Goal: Information Seeking & Learning: Check status

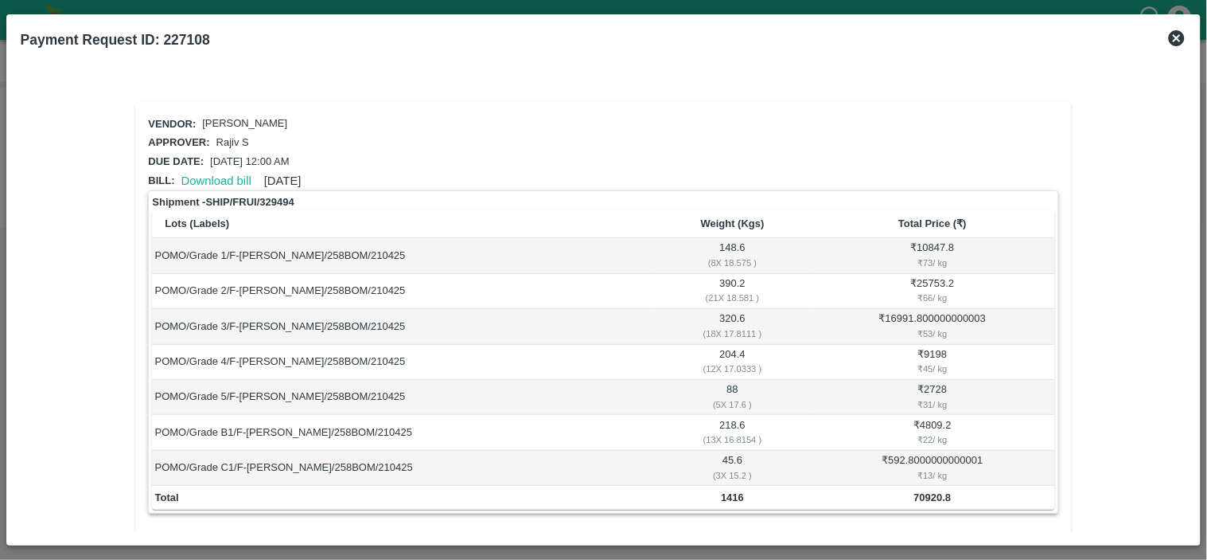
click at [1173, 35] on icon at bounding box center [1177, 38] width 16 height 16
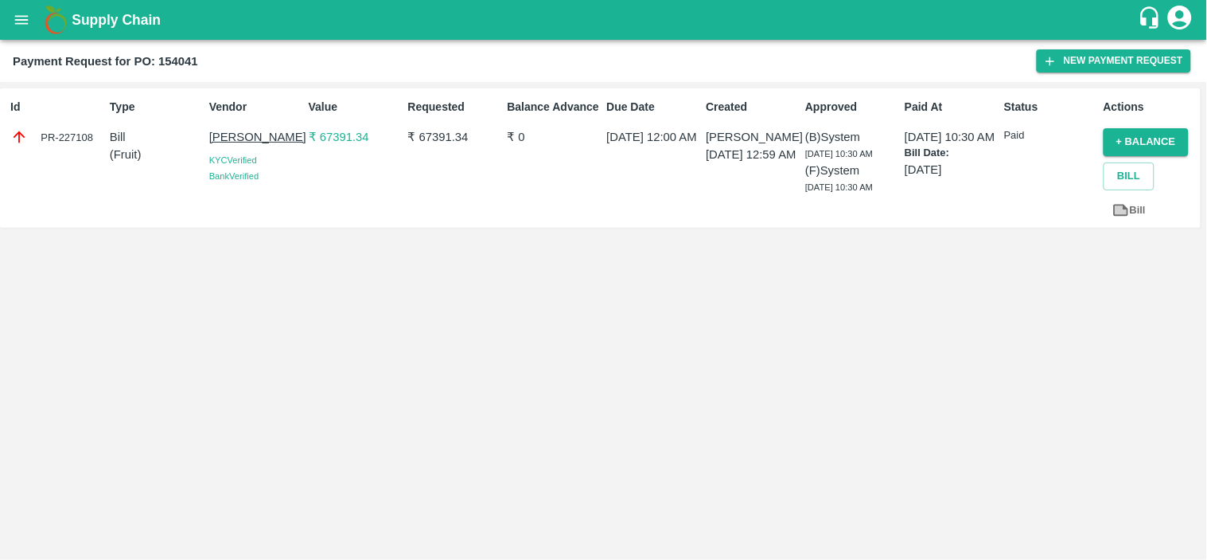
click at [19, 21] on icon "open drawer" at bounding box center [22, 20] width 18 height 18
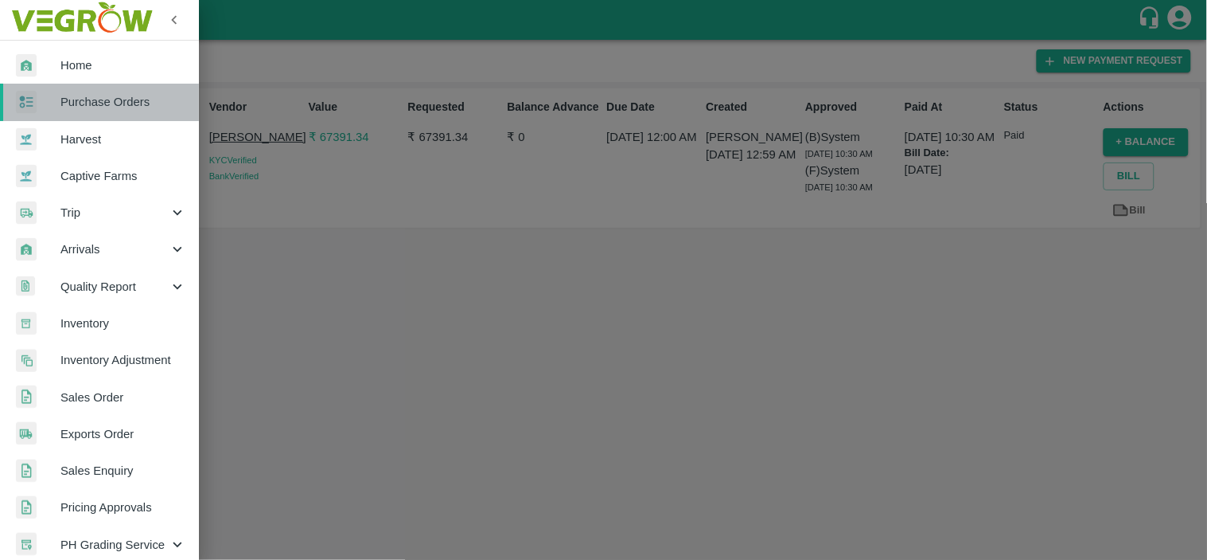
click at [133, 109] on span "Purchase Orders" at bounding box center [123, 102] width 126 height 18
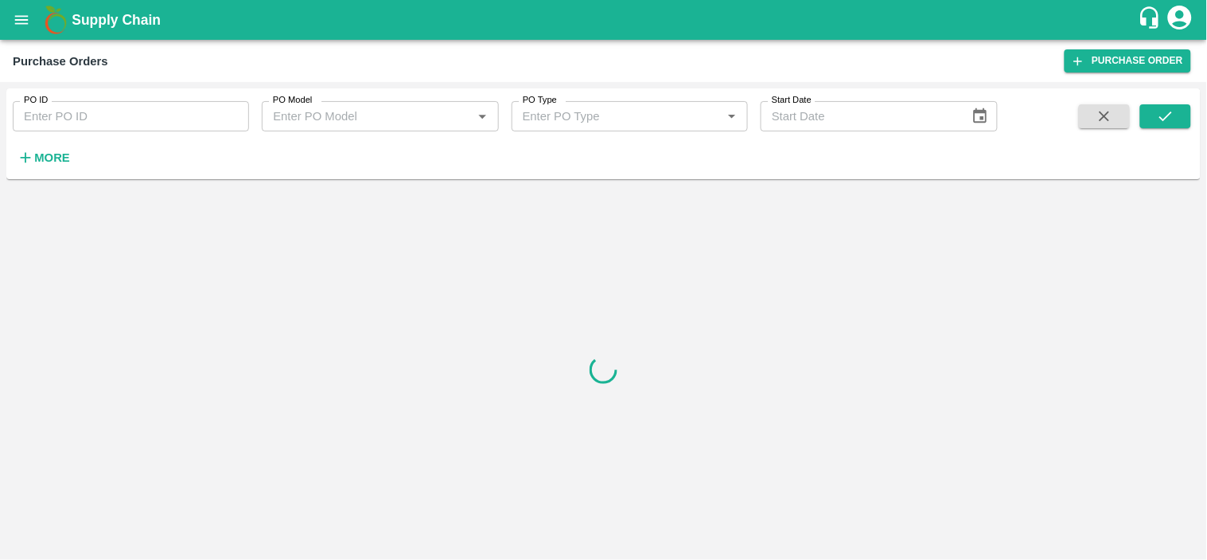
click at [142, 126] on input "PO ID" at bounding box center [131, 116] width 236 height 30
paste input "Ganesh Dattatray shinde"
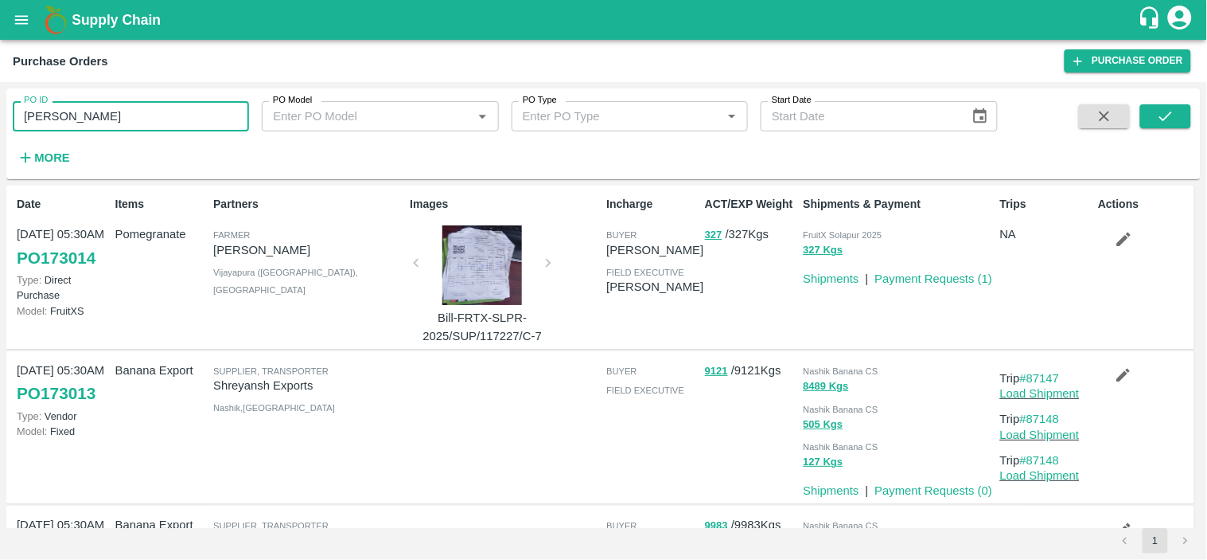
click at [170, 111] on input "Ganesh Dattatray shinde" at bounding box center [131, 116] width 236 height 30
paste input "text"
type input "171894"
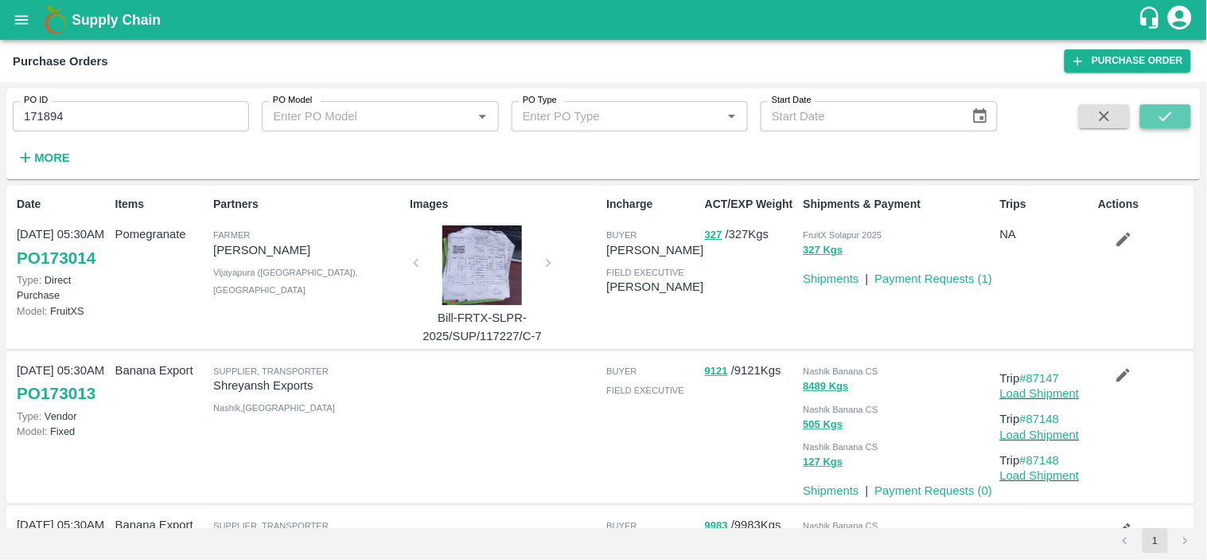
click at [1167, 110] on icon "submit" at bounding box center [1166, 116] width 18 height 18
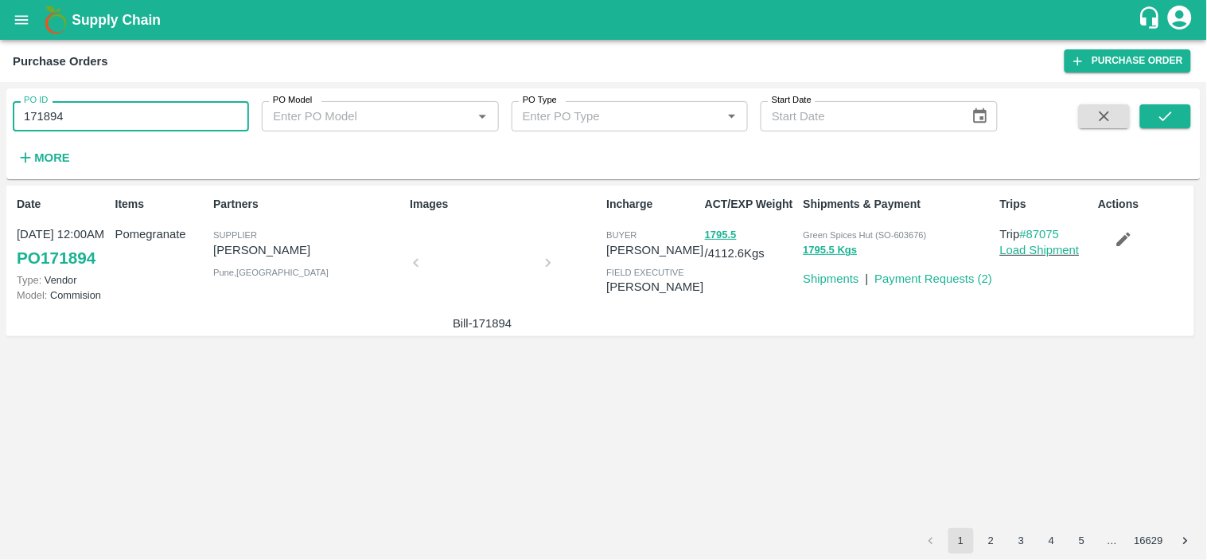
click at [160, 123] on input "171894" at bounding box center [131, 116] width 236 height 30
paste input "text"
type input "171893"
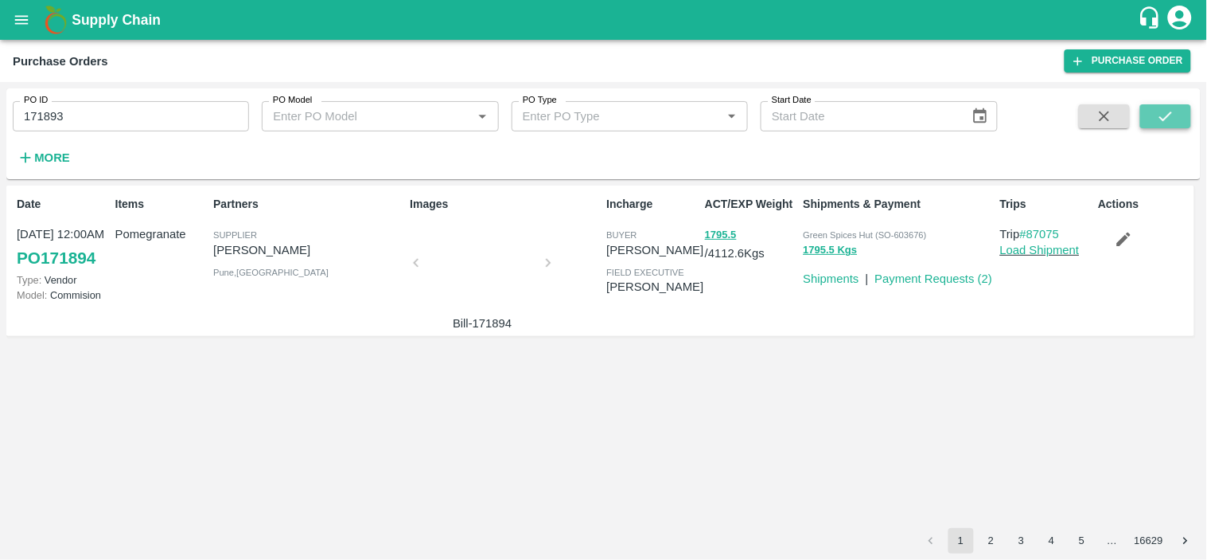
click at [1176, 111] on button "submit" at bounding box center [1165, 116] width 51 height 24
click at [934, 275] on link "Payment Requests ( 2 )" at bounding box center [934, 278] width 118 height 13
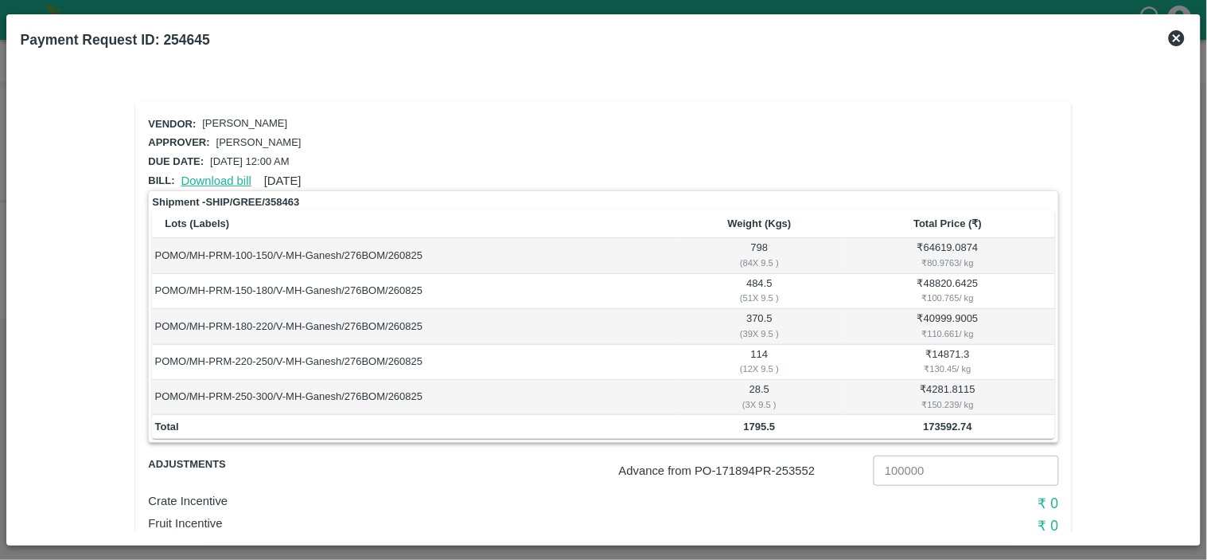
click at [200, 174] on link "Download bill" at bounding box center [216, 180] width 70 height 13
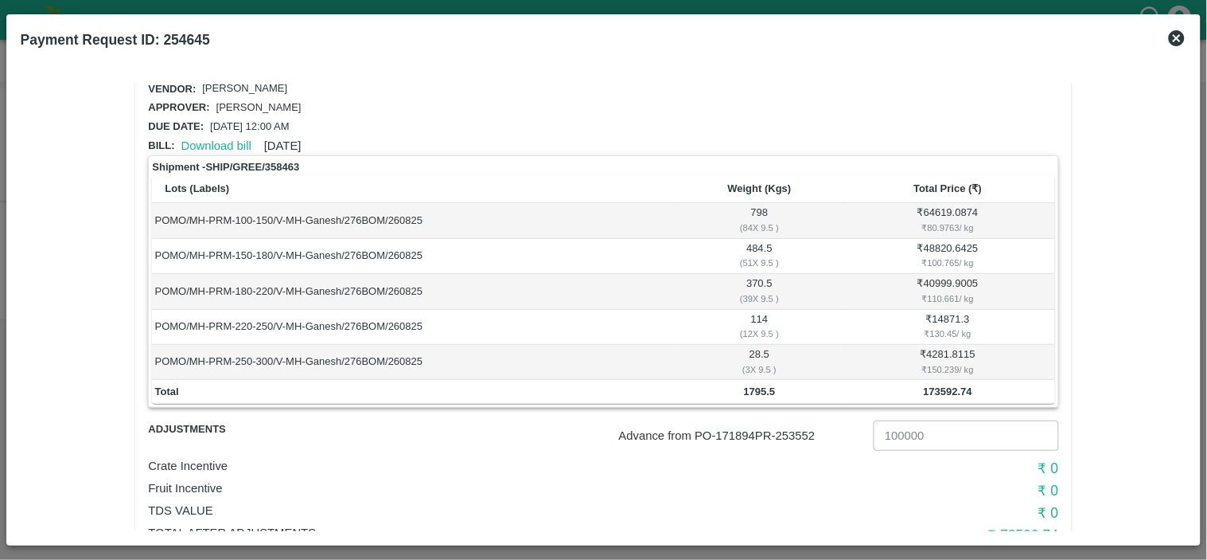
scroll to position [85, 0]
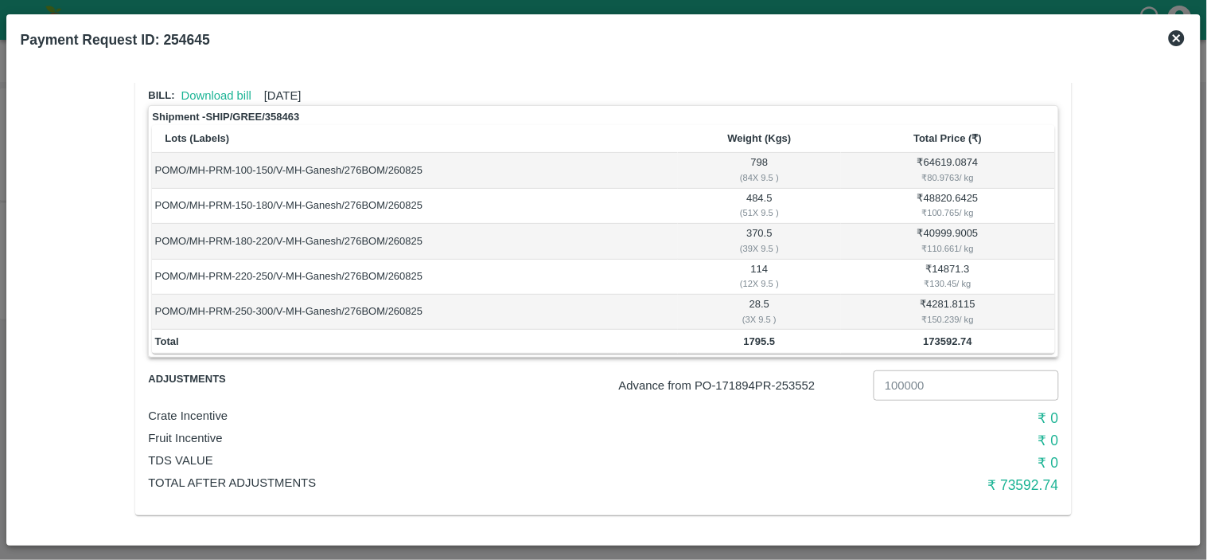
click at [801, 380] on p "Advance from PO- 171894 PR- 253552" at bounding box center [743, 385] width 248 height 18
copy p "253552"
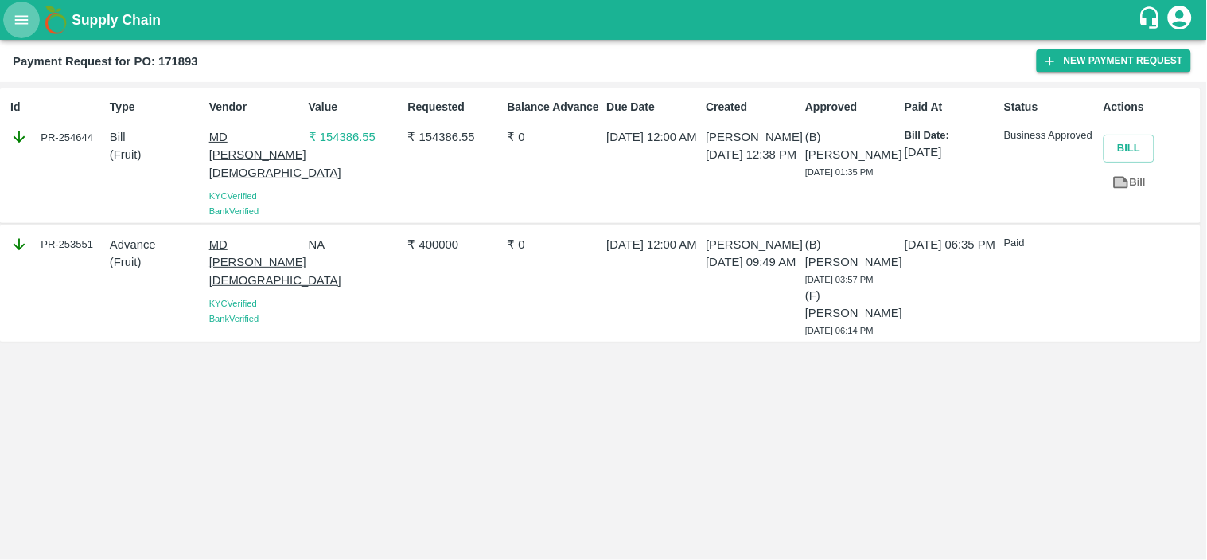
click at [20, 21] on icon "open drawer" at bounding box center [22, 20] width 18 height 18
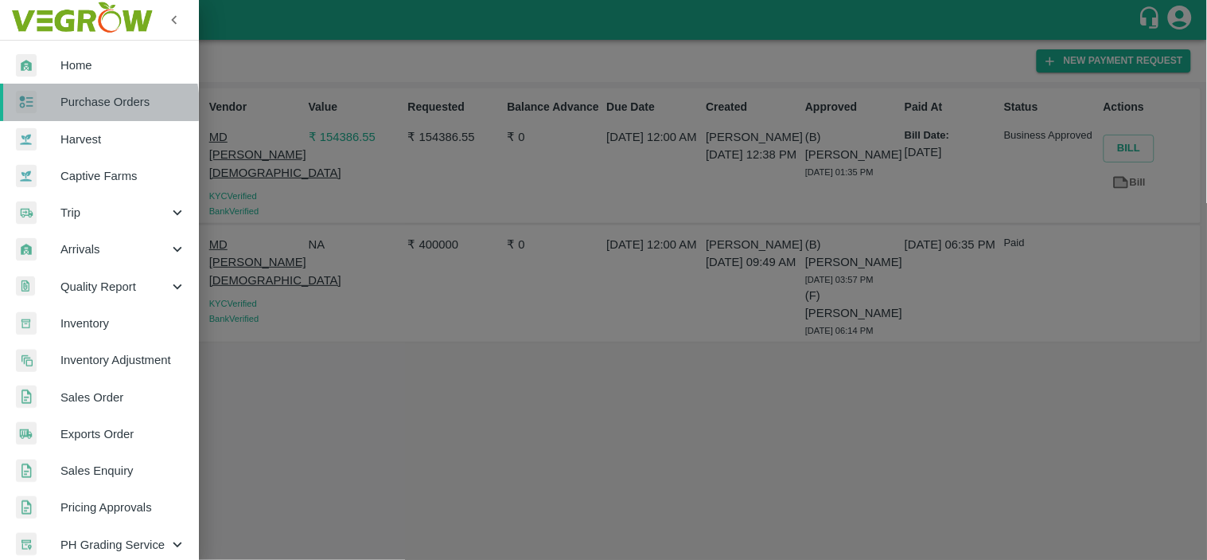
click at [74, 106] on span "Purchase Orders" at bounding box center [123, 102] width 126 height 18
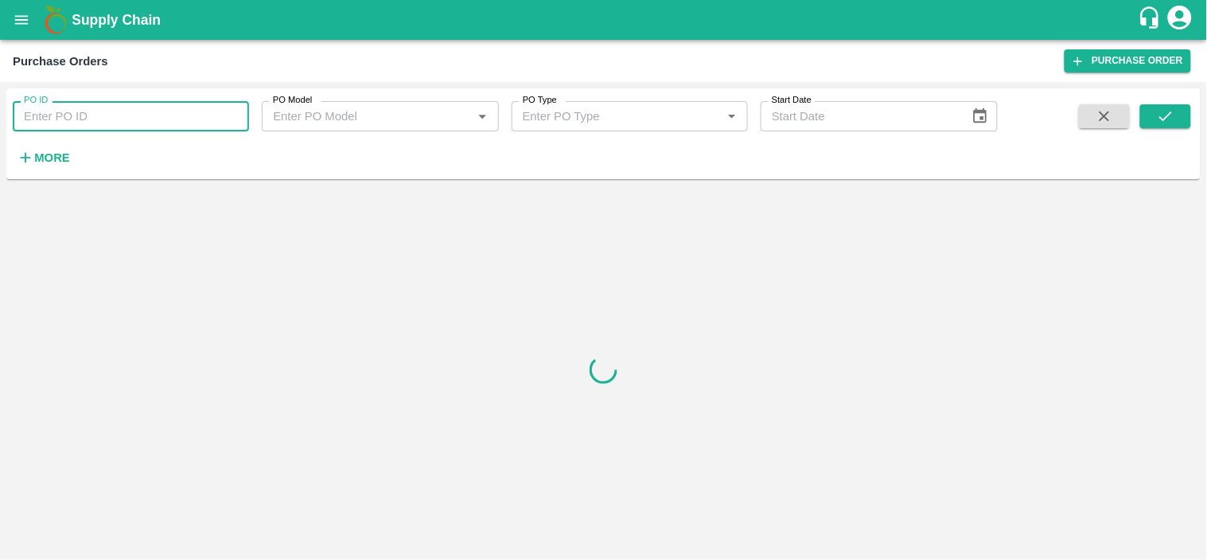
click at [131, 120] on input "PO ID" at bounding box center [131, 116] width 236 height 30
paste input "171893"
click at [1174, 115] on icon "submit" at bounding box center [1166, 116] width 18 height 18
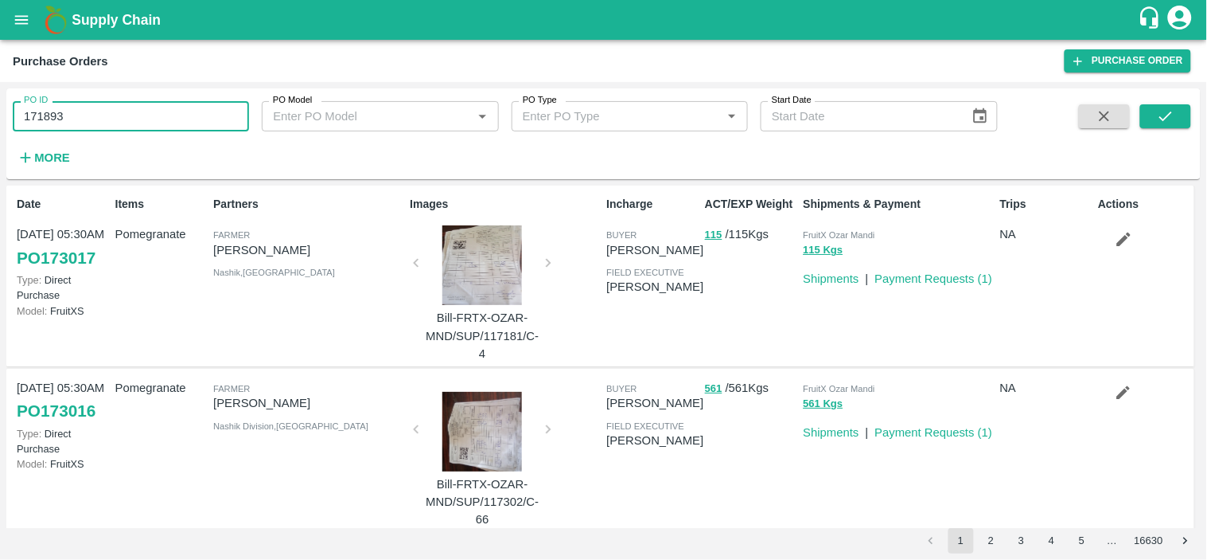
click at [131, 121] on input "171893" at bounding box center [131, 116] width 236 height 30
paste input "text"
type input "171633"
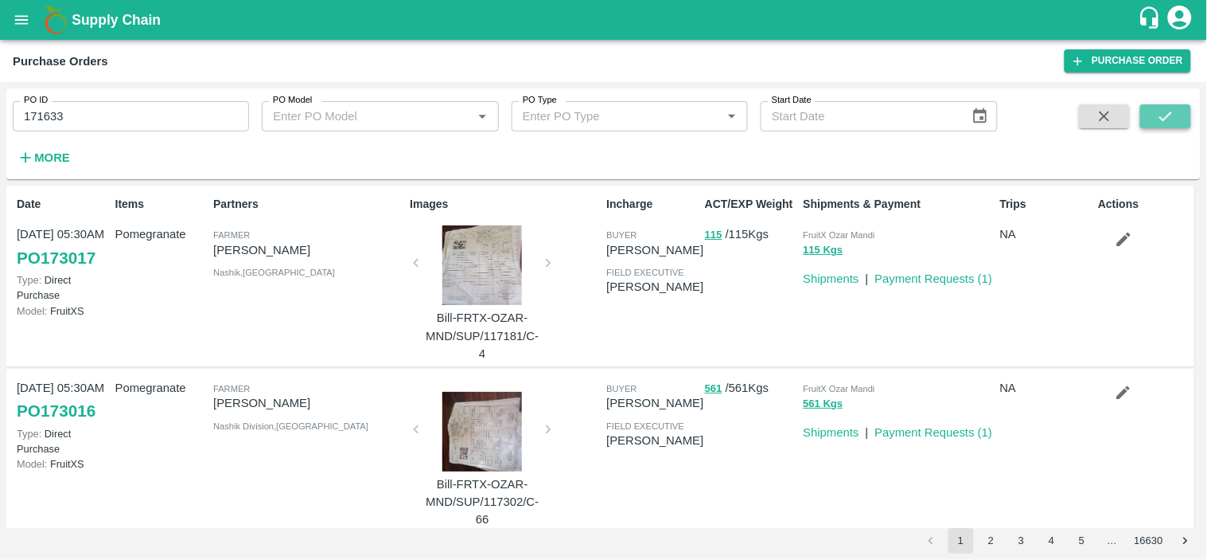
click at [1172, 121] on icon "submit" at bounding box center [1166, 116] width 18 height 18
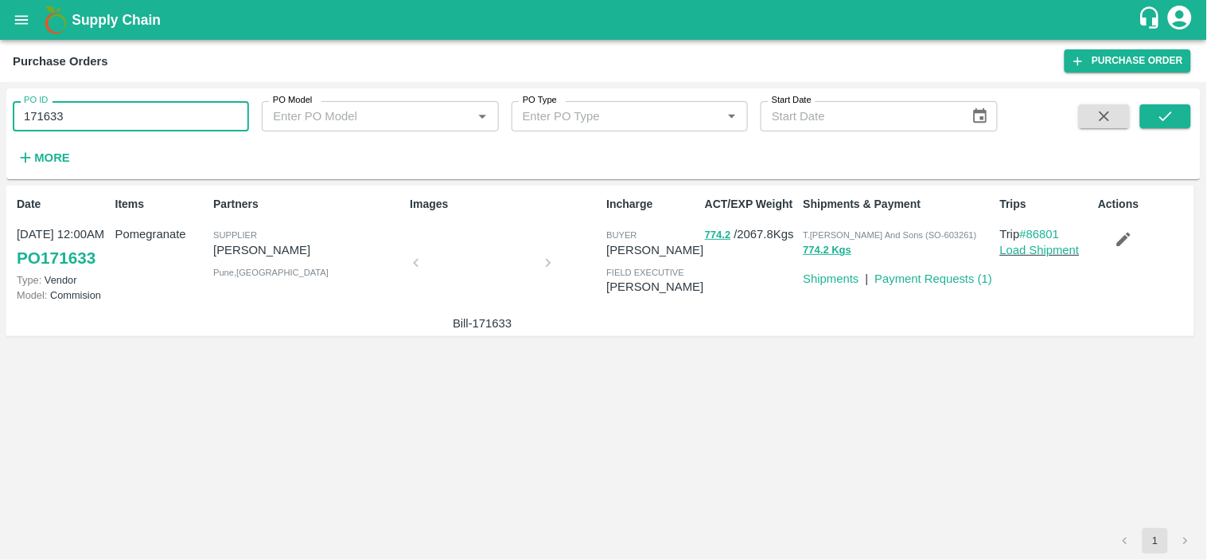
click at [93, 121] on input "171633" at bounding box center [131, 116] width 236 height 30
paste input "text"
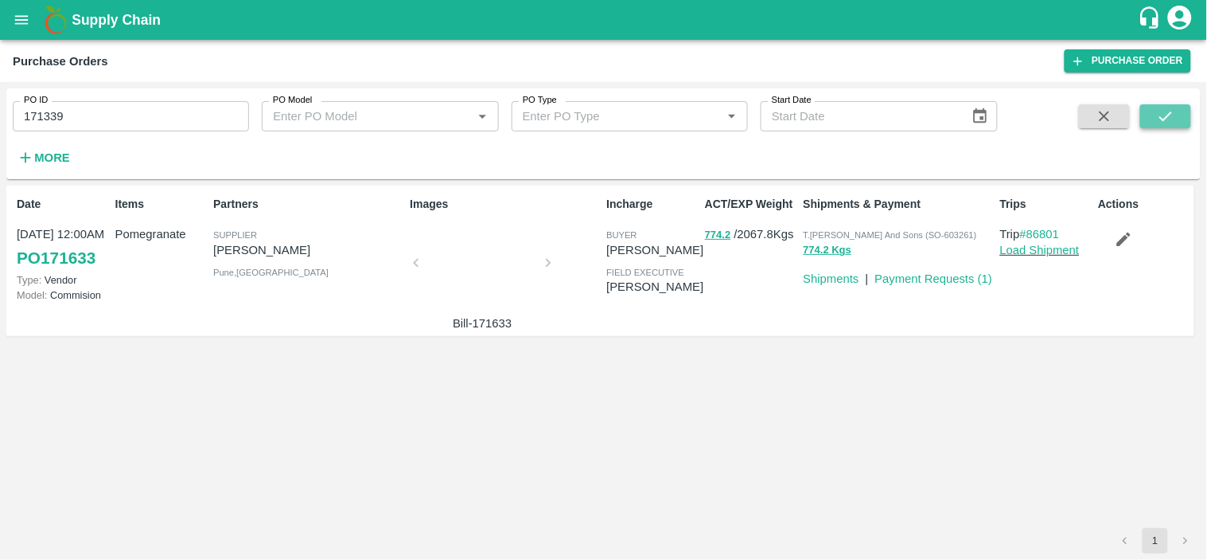
click at [1176, 113] on button "submit" at bounding box center [1165, 116] width 51 height 24
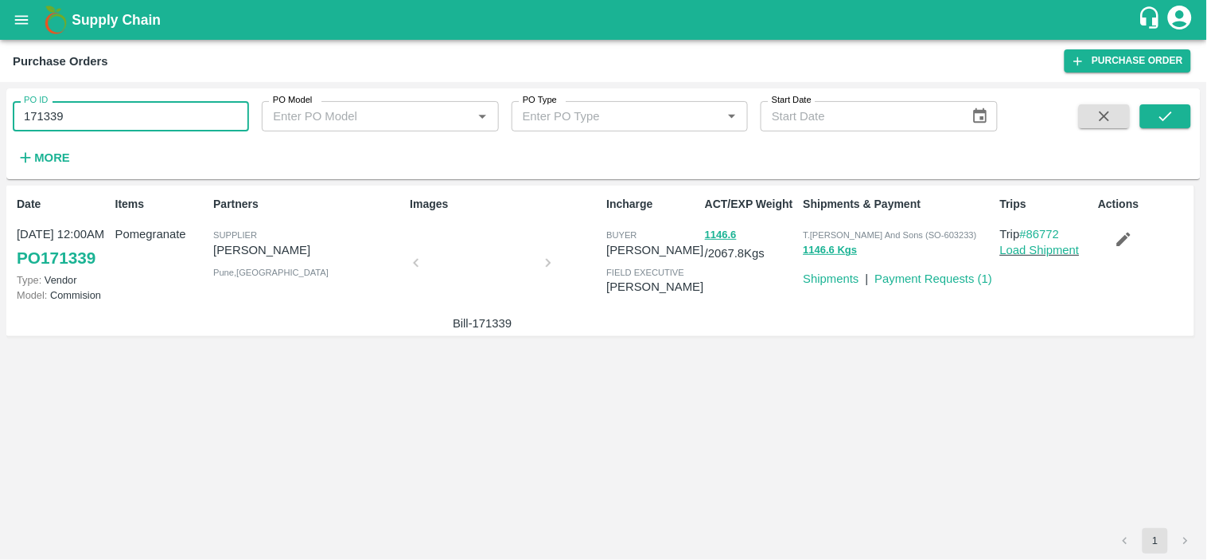
click at [123, 114] on input "171339" at bounding box center [131, 116] width 236 height 30
paste input "text"
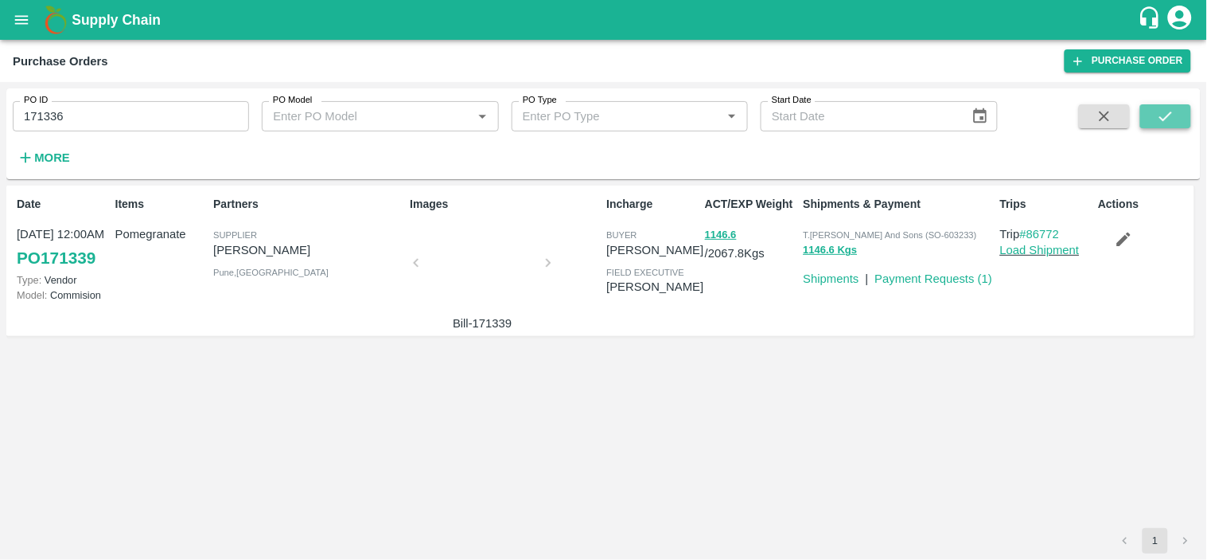
click at [1167, 107] on icon "submit" at bounding box center [1166, 116] width 18 height 18
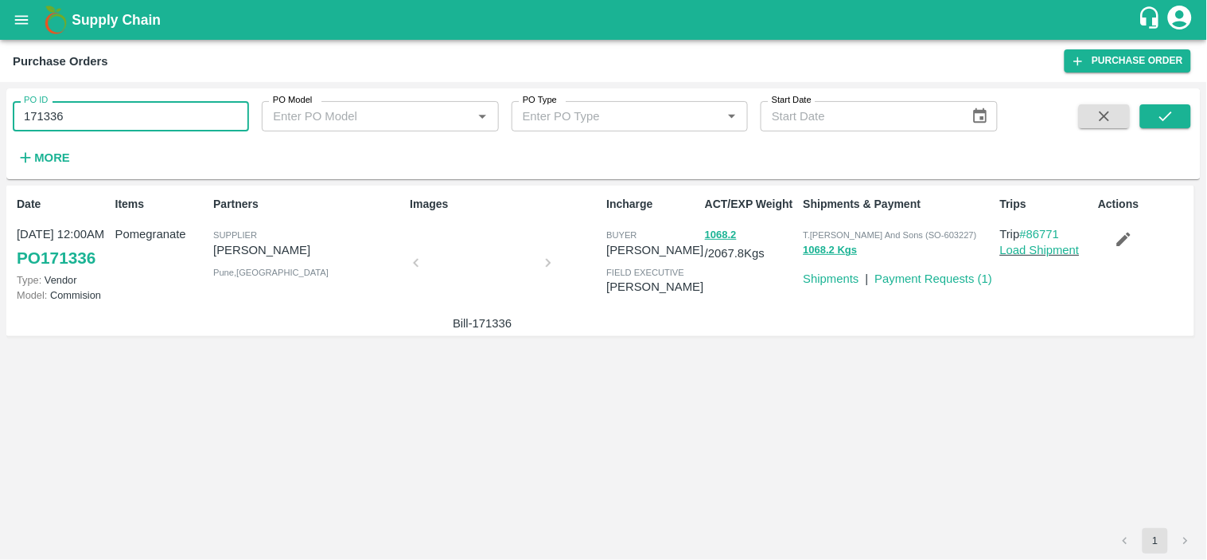
click at [194, 118] on input "171336" at bounding box center [131, 116] width 236 height 30
paste input "text"
type input "170999"
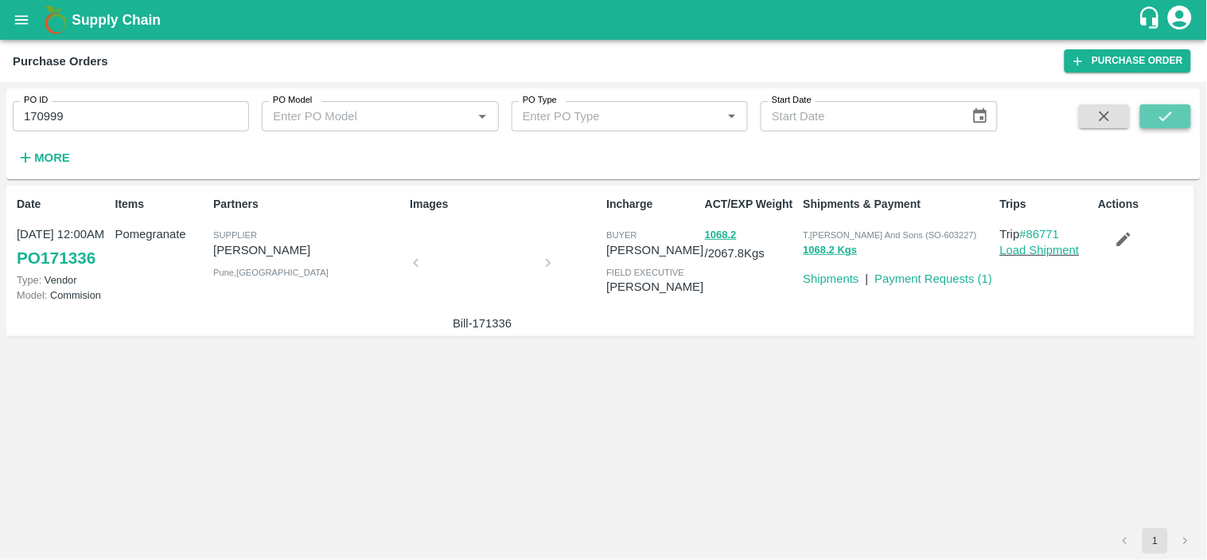
click at [1179, 113] on button "submit" at bounding box center [1165, 116] width 51 height 24
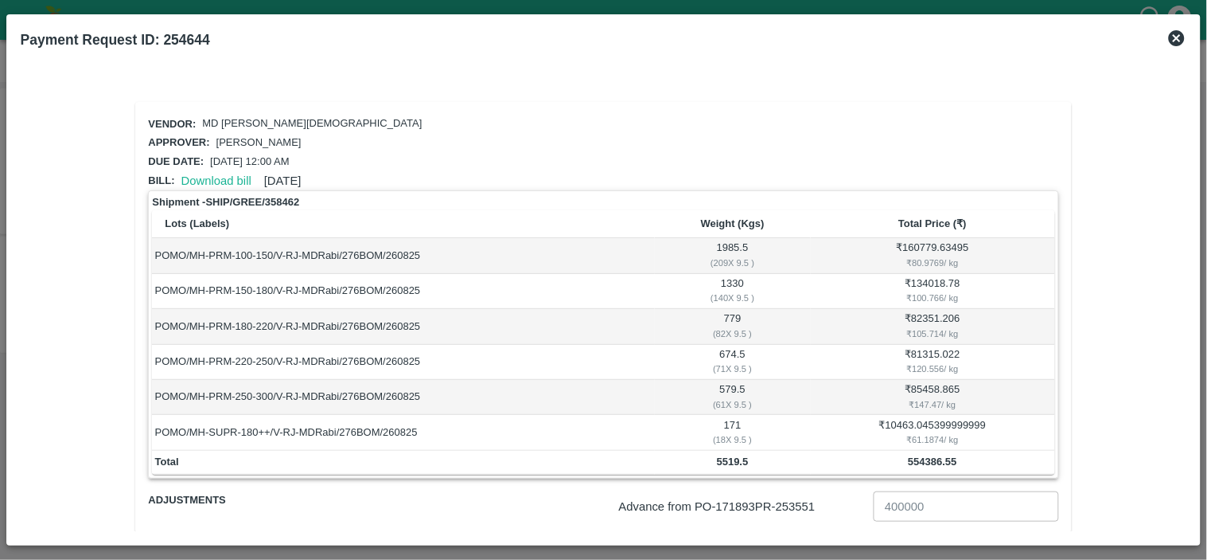
scroll to position [121, 0]
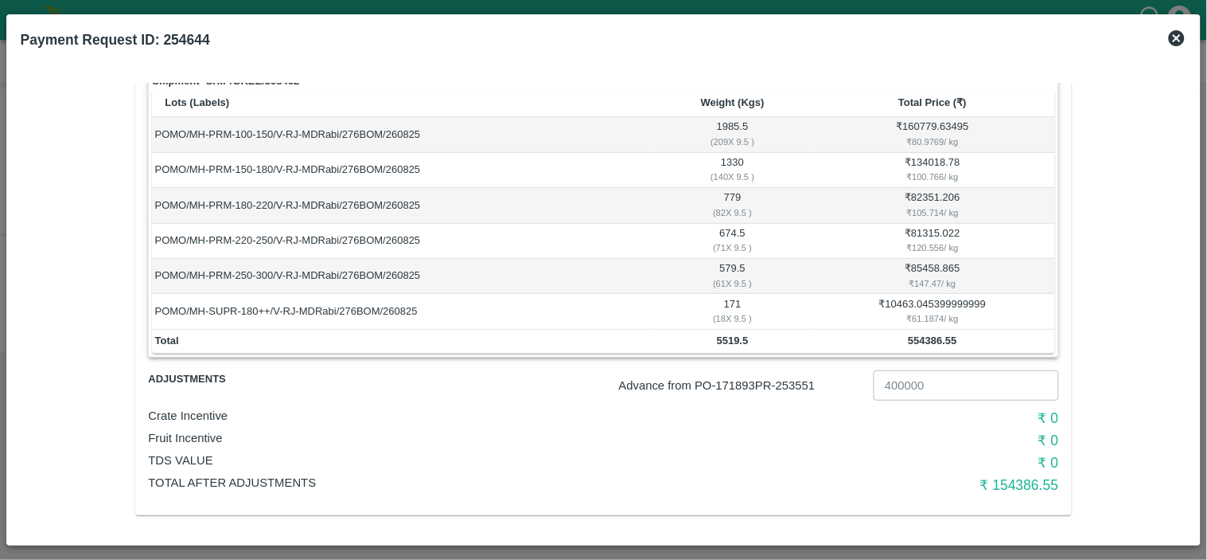
click at [800, 380] on p "Advance from PO- 171893 PR- 253551" at bounding box center [743, 385] width 248 height 18
copy p "253551"
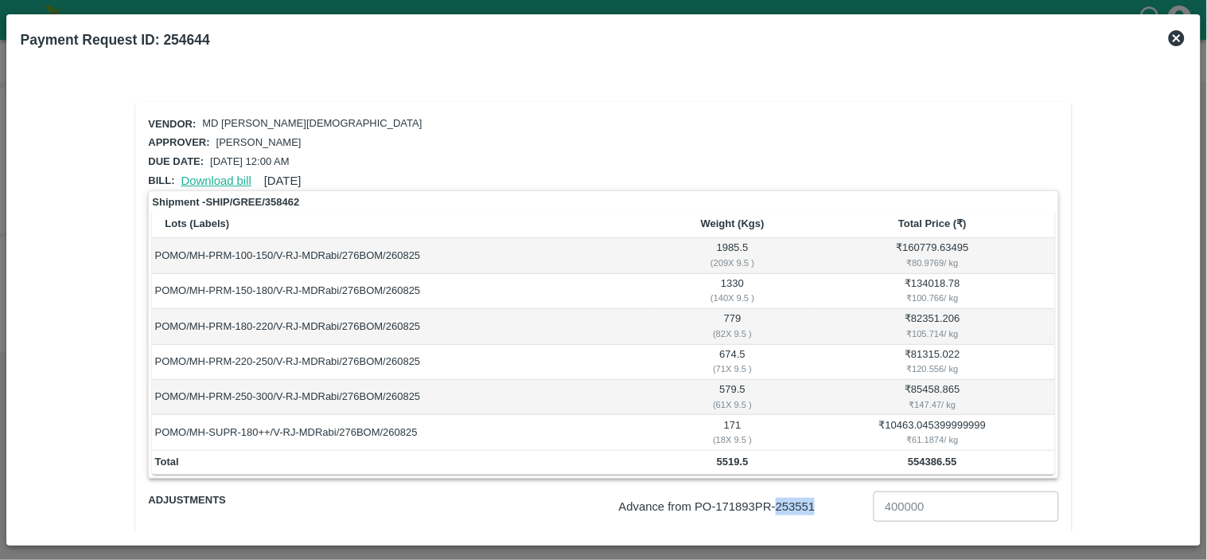
click at [225, 174] on link "Download bill" at bounding box center [216, 180] width 70 height 13
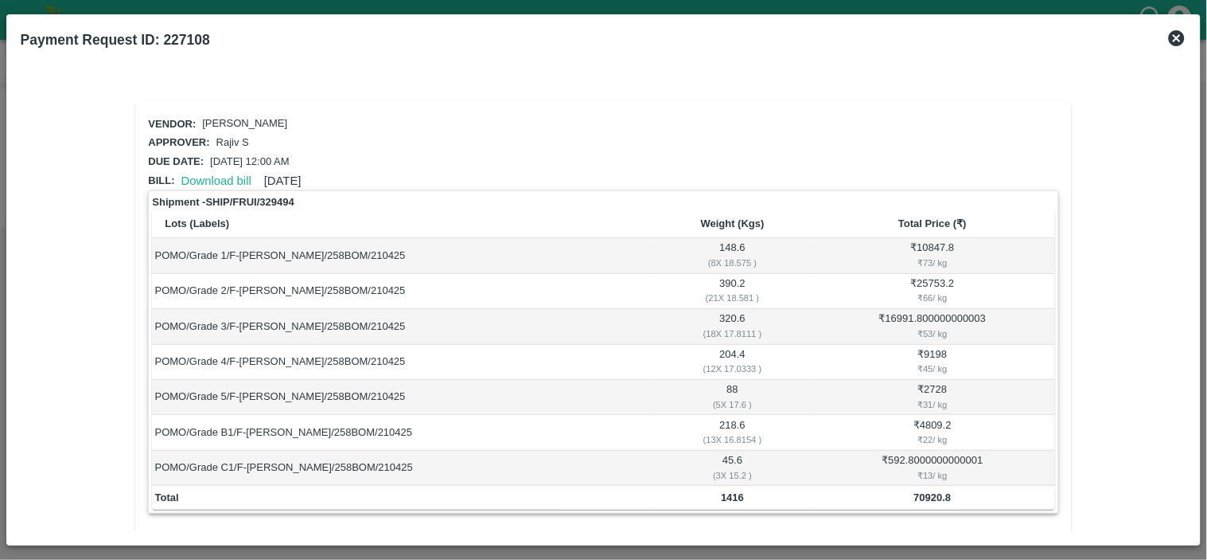
click at [1173, 38] on icon at bounding box center [1177, 38] width 16 height 16
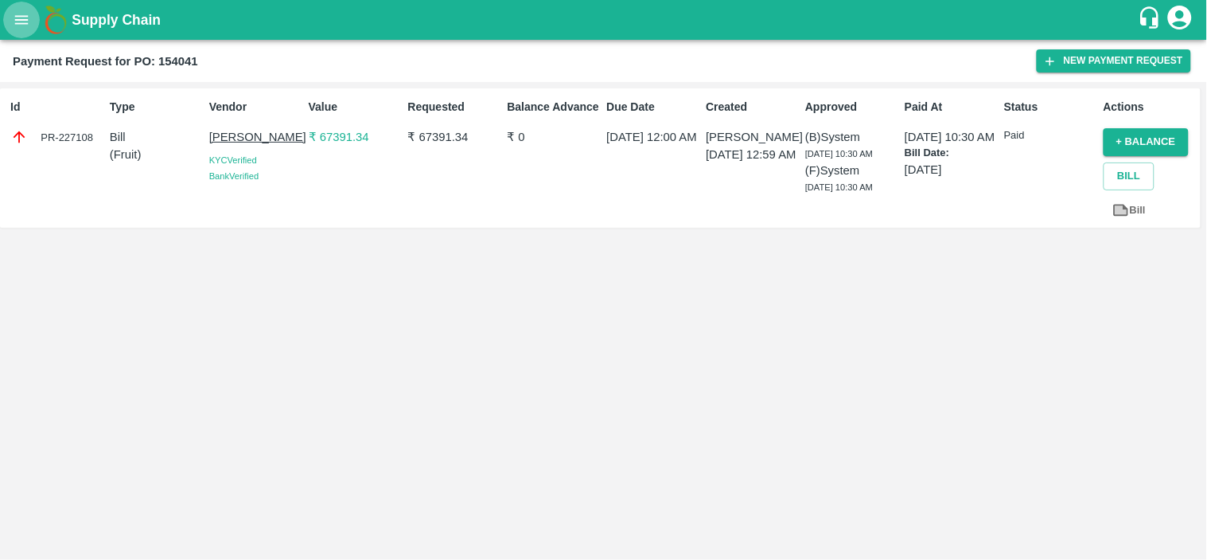
click at [16, 19] on icon "open drawer" at bounding box center [22, 19] width 14 height 9
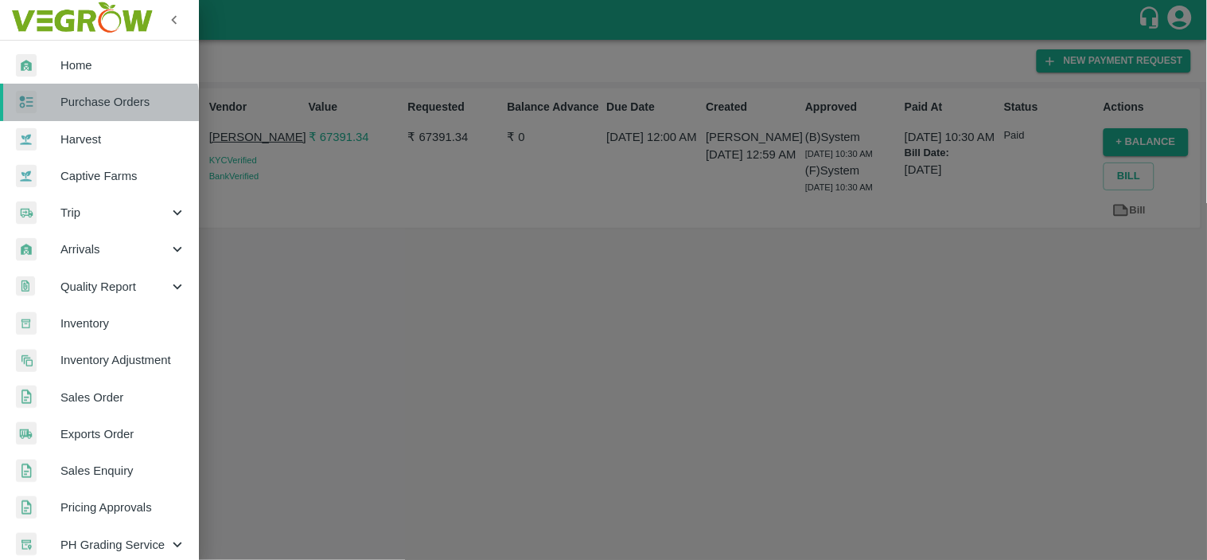
click at [96, 108] on span "Purchase Orders" at bounding box center [123, 102] width 126 height 18
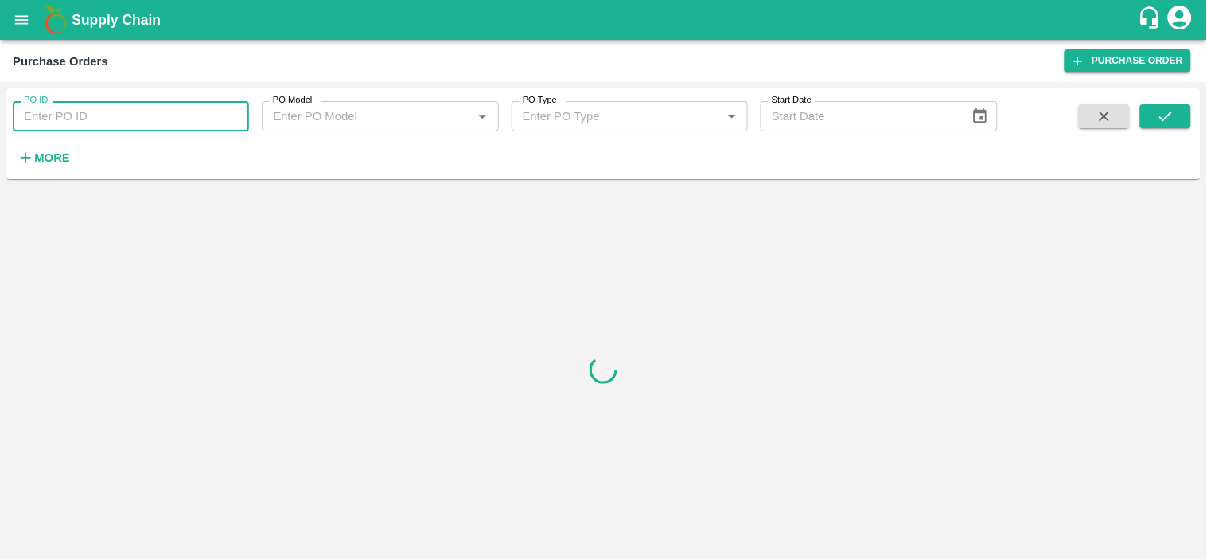
click at [96, 115] on input "PO ID" at bounding box center [131, 116] width 236 height 30
paste input "172448"
type input "172448"
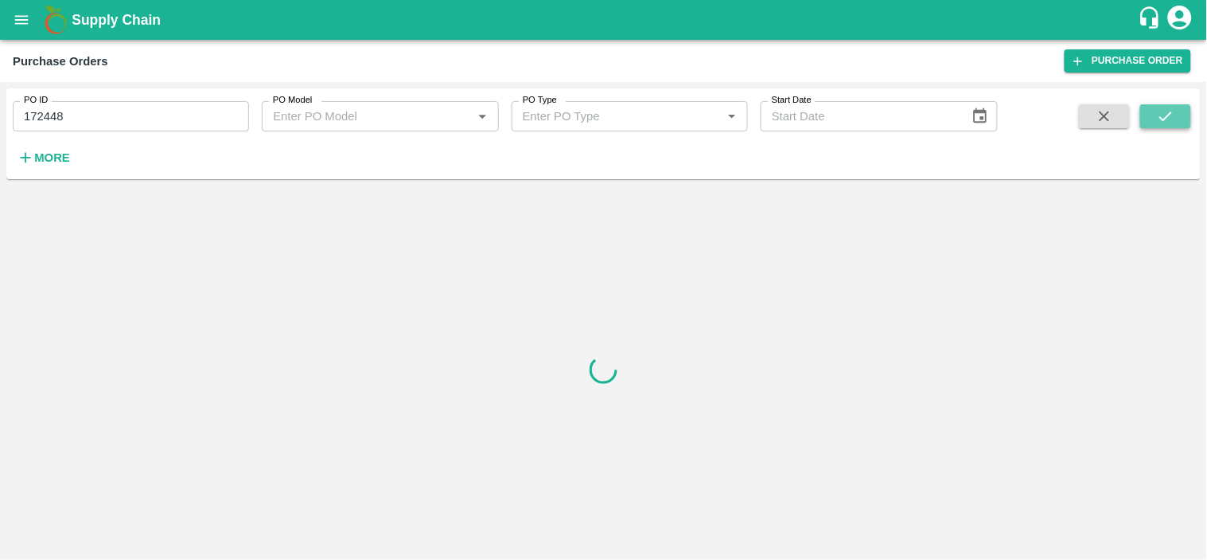
click at [1170, 111] on icon "submit" at bounding box center [1166, 116] width 18 height 18
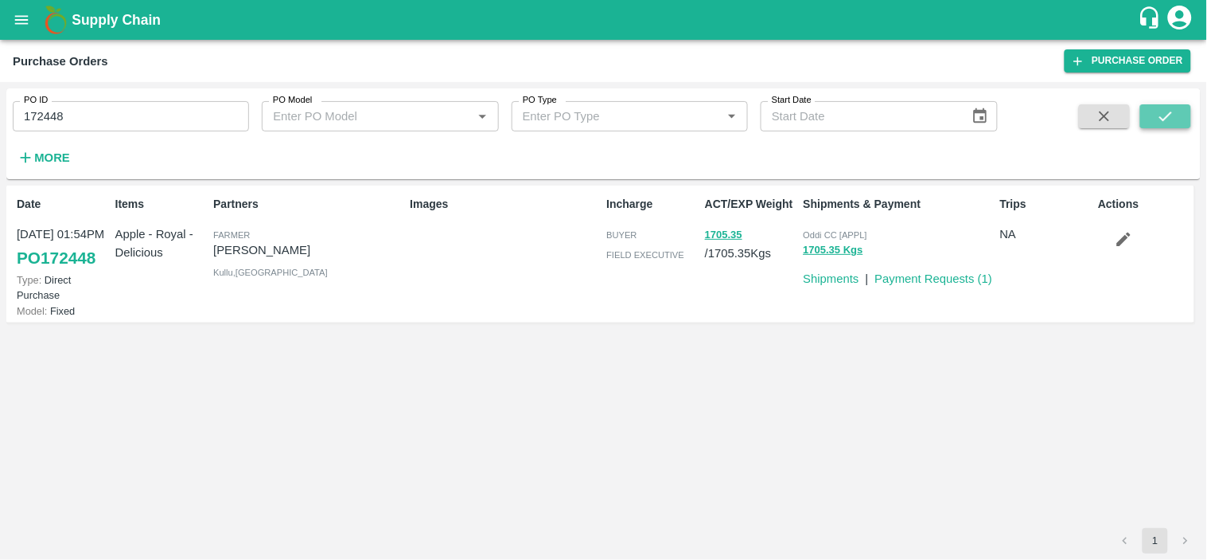
click at [1163, 111] on icon "submit" at bounding box center [1166, 116] width 18 height 18
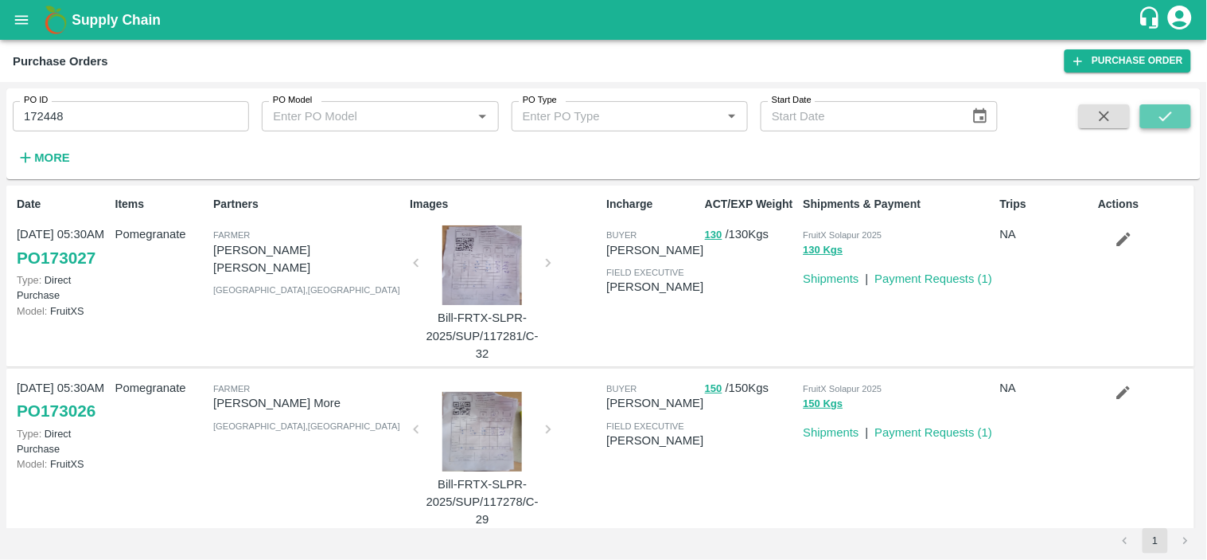
click at [1157, 109] on icon "submit" at bounding box center [1166, 116] width 18 height 18
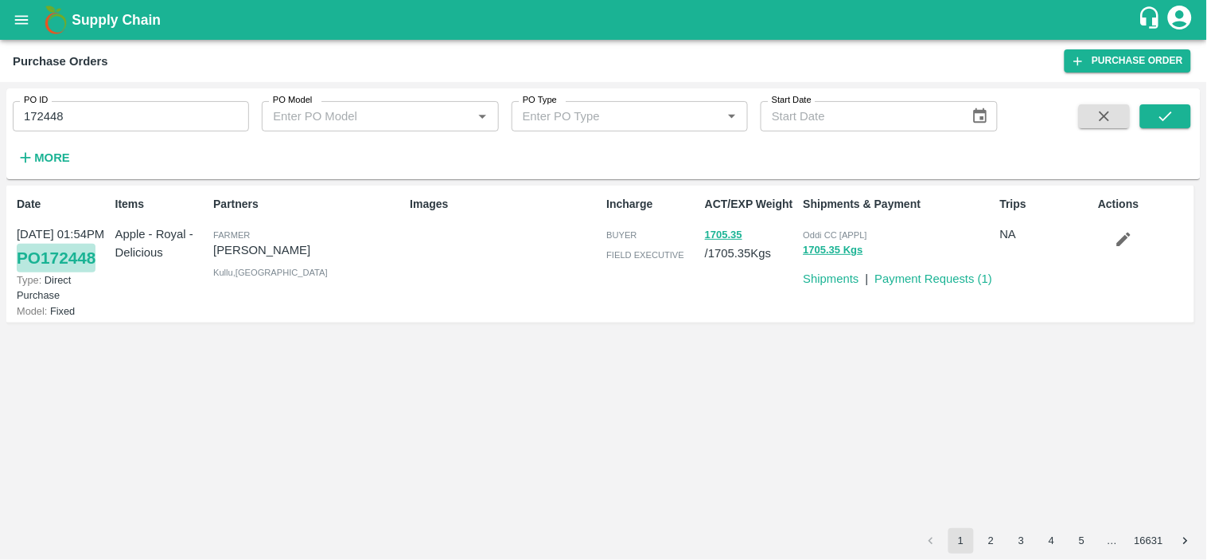
click at [75, 261] on link "PO 172448" at bounding box center [56, 258] width 79 height 29
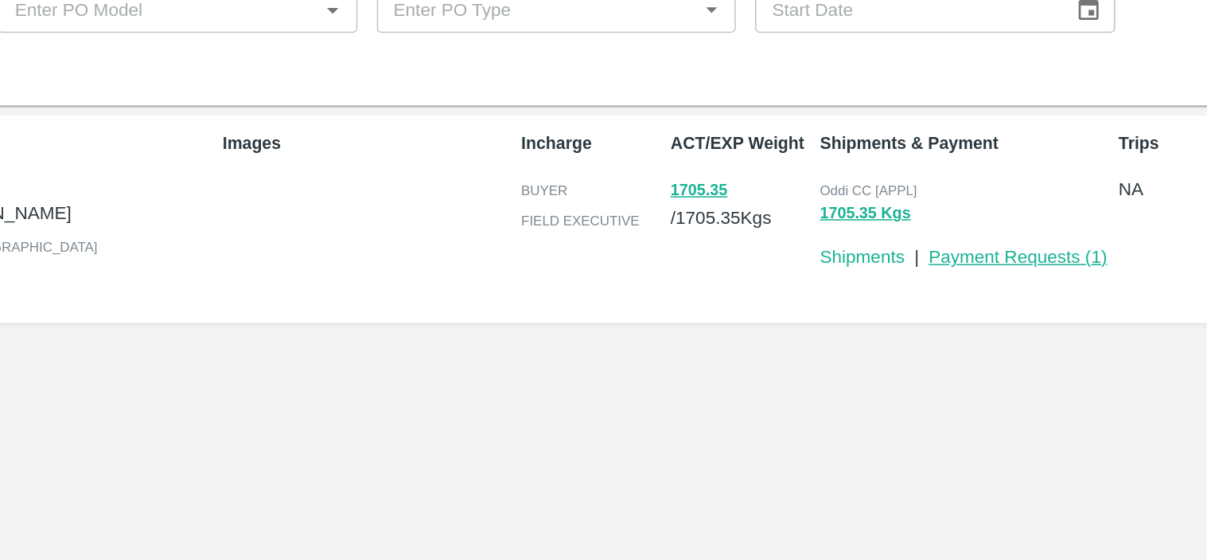
click at [915, 282] on link "Payment Requests ( 1 )" at bounding box center [934, 278] width 118 height 13
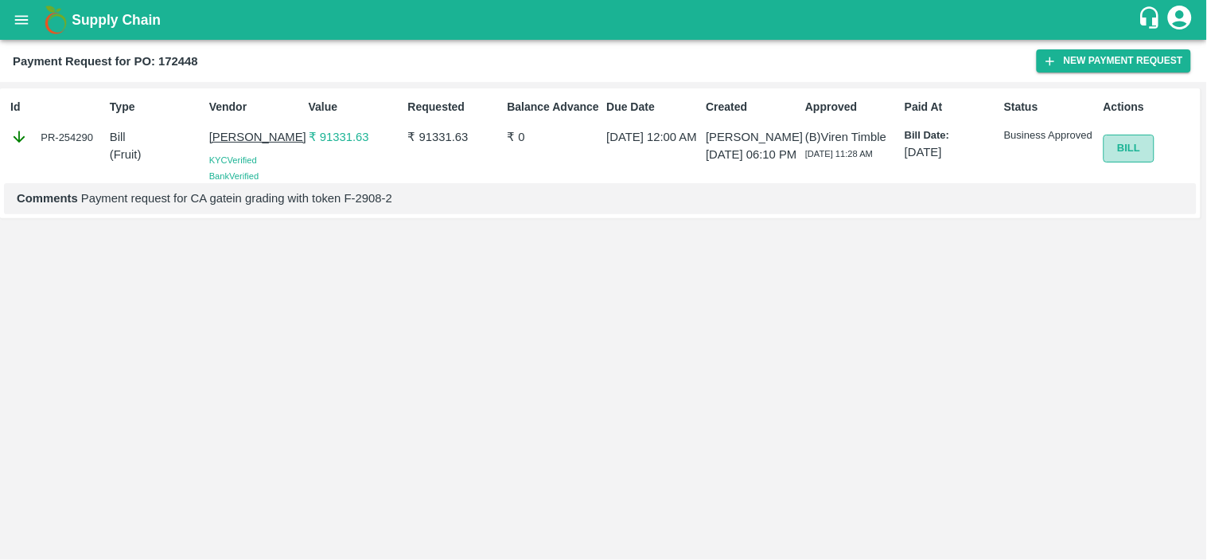
click at [1125, 150] on button "Bill" at bounding box center [1129, 149] width 51 height 28
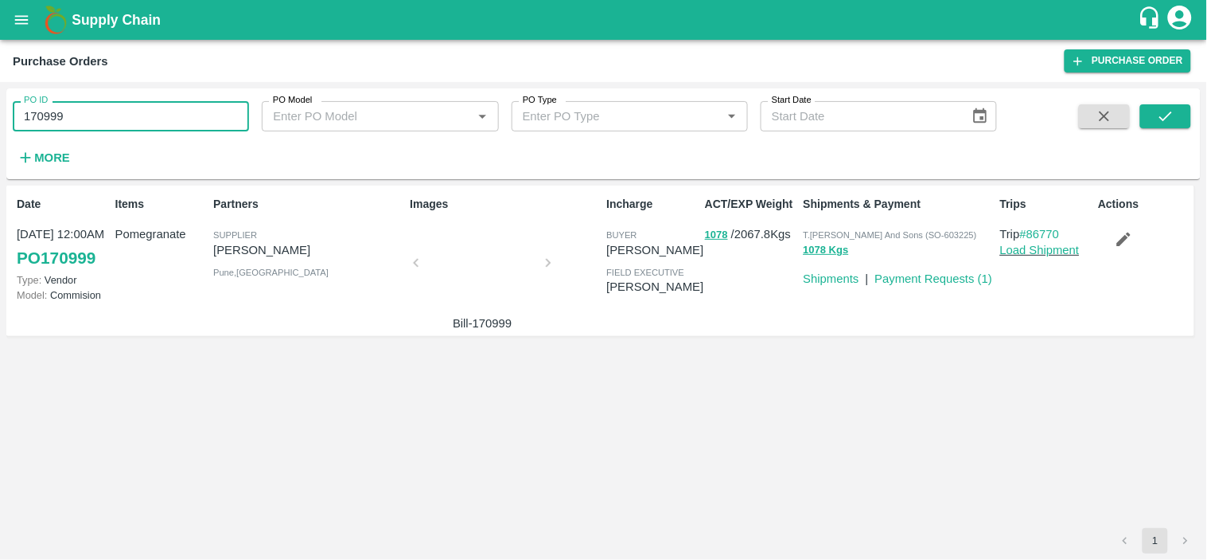
click at [134, 122] on input "170999" at bounding box center [131, 116] width 236 height 30
paste input "text"
click at [1172, 115] on icon "submit" at bounding box center [1166, 116] width 18 height 18
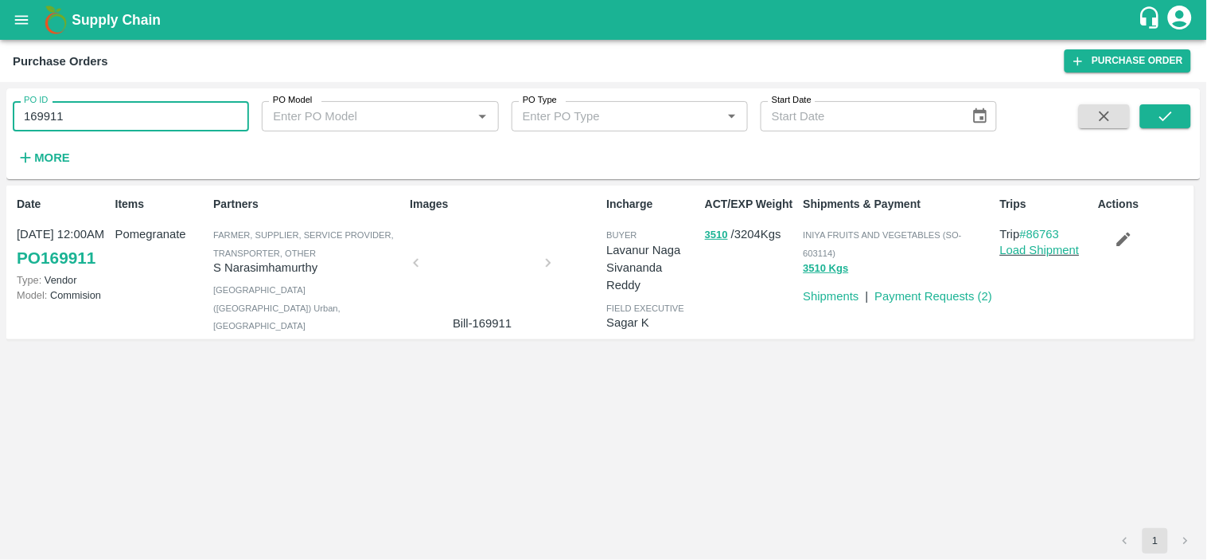
click at [110, 116] on input "169911" at bounding box center [131, 116] width 236 height 30
paste input "text"
click at [1182, 114] on button "submit" at bounding box center [1165, 116] width 51 height 24
click at [123, 113] on input "169626" at bounding box center [131, 116] width 236 height 30
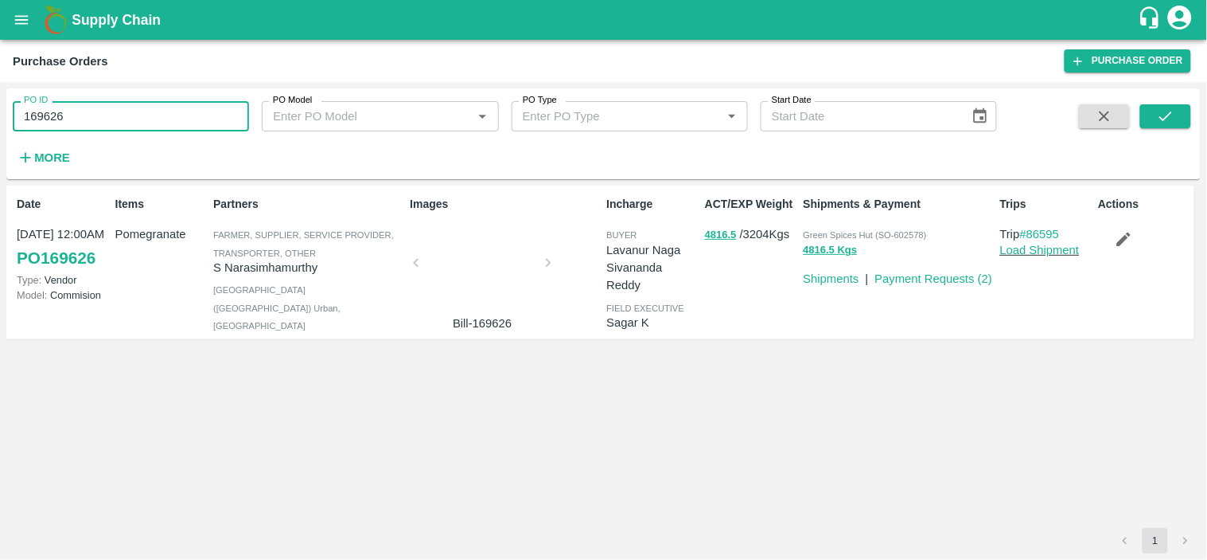
click at [123, 113] on input "169626" at bounding box center [131, 116] width 236 height 30
paste input "text"
type input "169486"
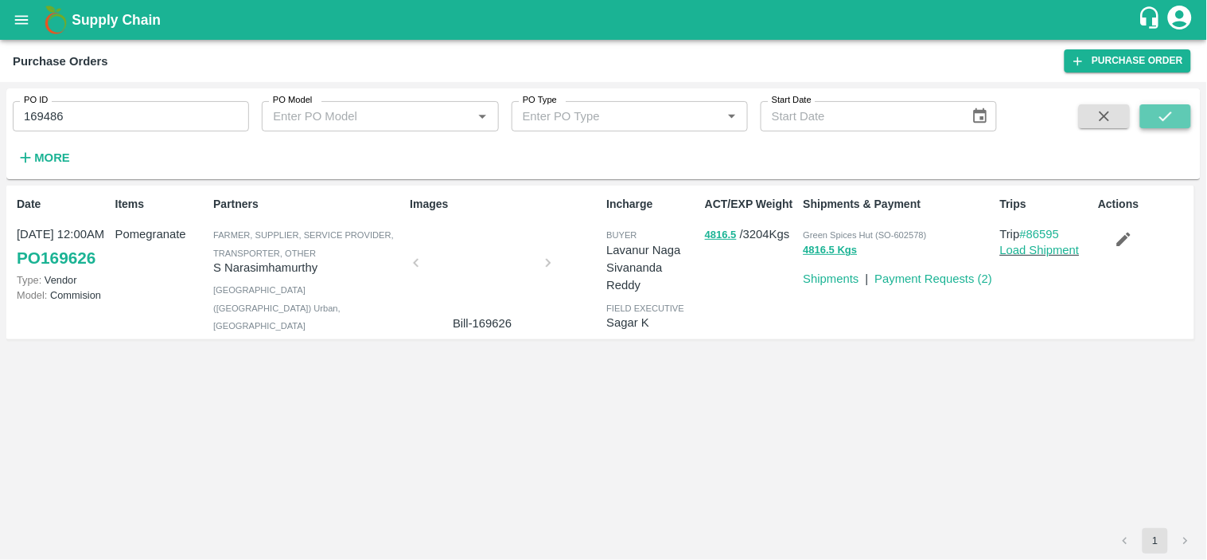
click at [1165, 108] on icon "submit" at bounding box center [1166, 116] width 18 height 18
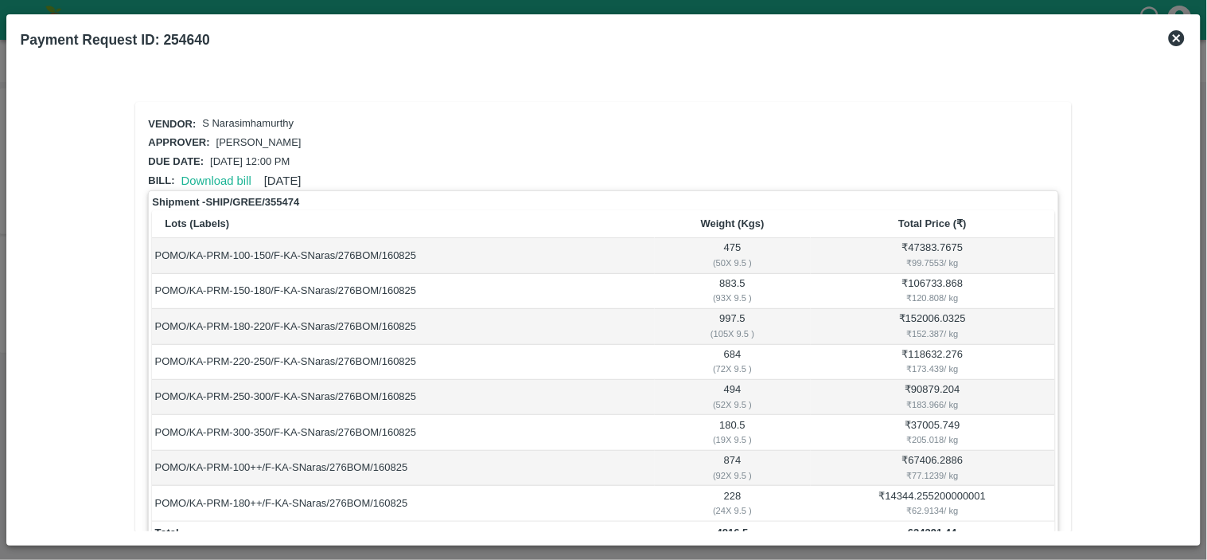
scroll to position [223, 0]
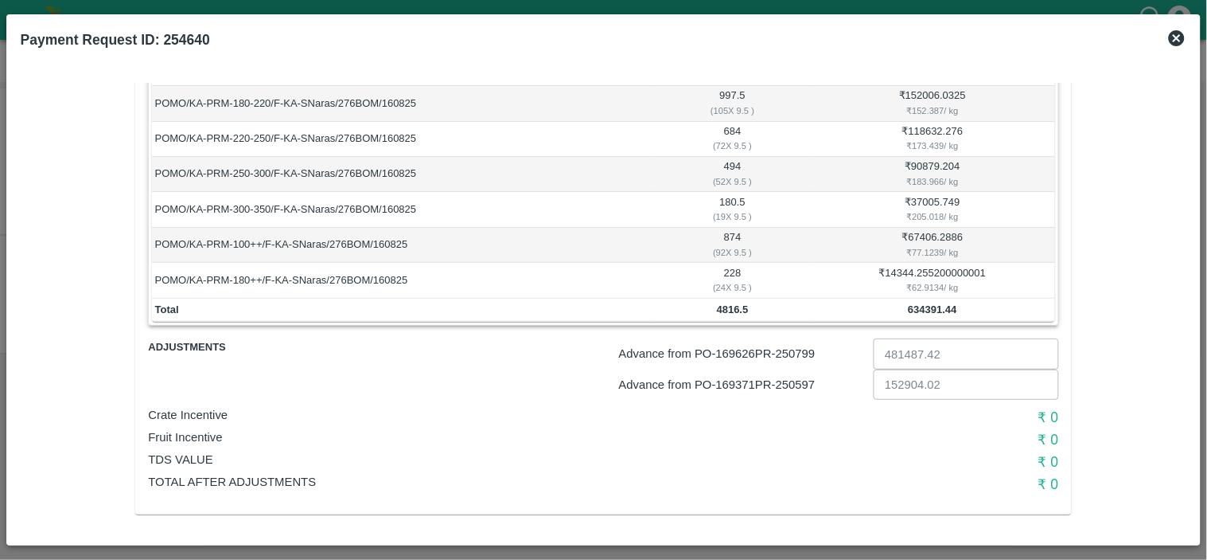
click at [797, 351] on p "Advance from PO- 169626 PR- 250799" at bounding box center [743, 354] width 248 height 18
copy p "250799"
click at [794, 383] on p "Advance from PO- 169371 PR- 250597" at bounding box center [743, 385] width 248 height 18
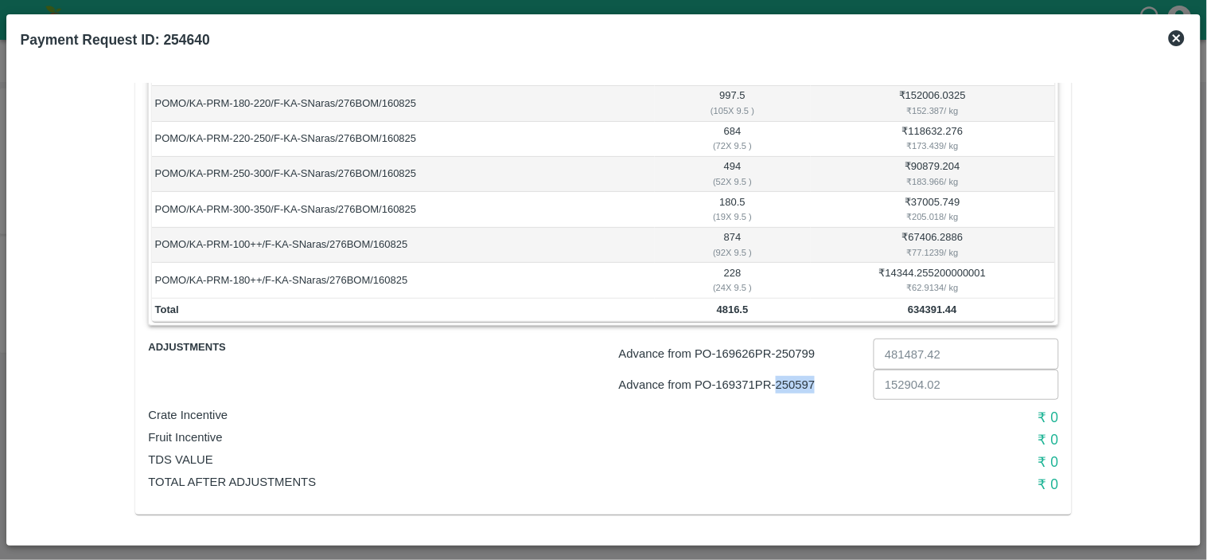
copy p "250597"
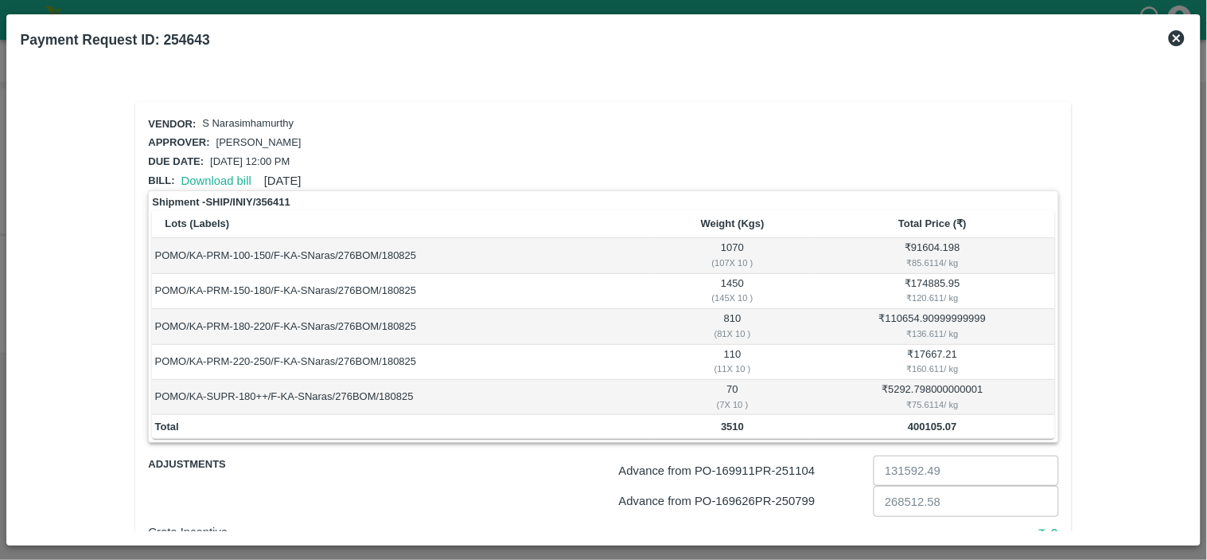
scroll to position [115, 0]
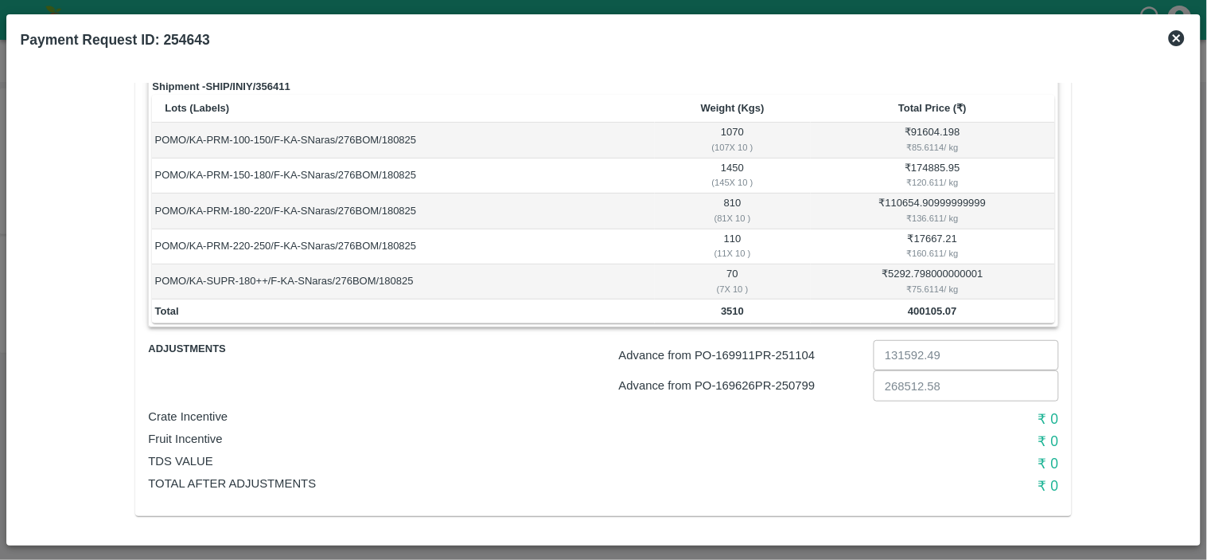
click at [797, 377] on p "Advance from PO- 169626 PR- 250799" at bounding box center [743, 385] width 248 height 18
copy p "250799"
click at [797, 350] on p "Advance from PO- 169911 PR- 251104" at bounding box center [743, 355] width 248 height 18
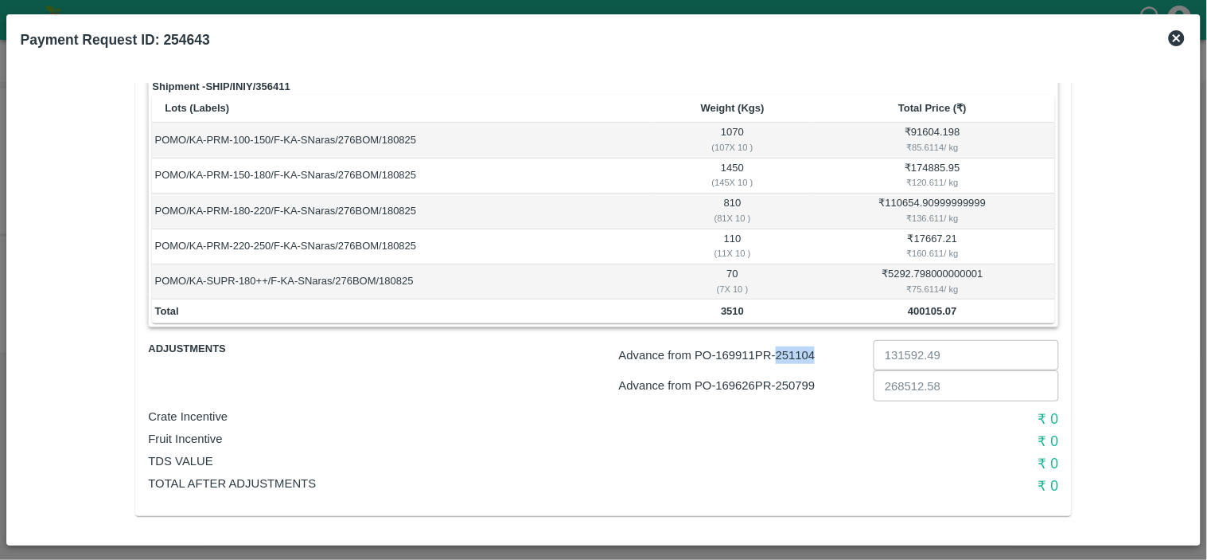
copy p "251104"
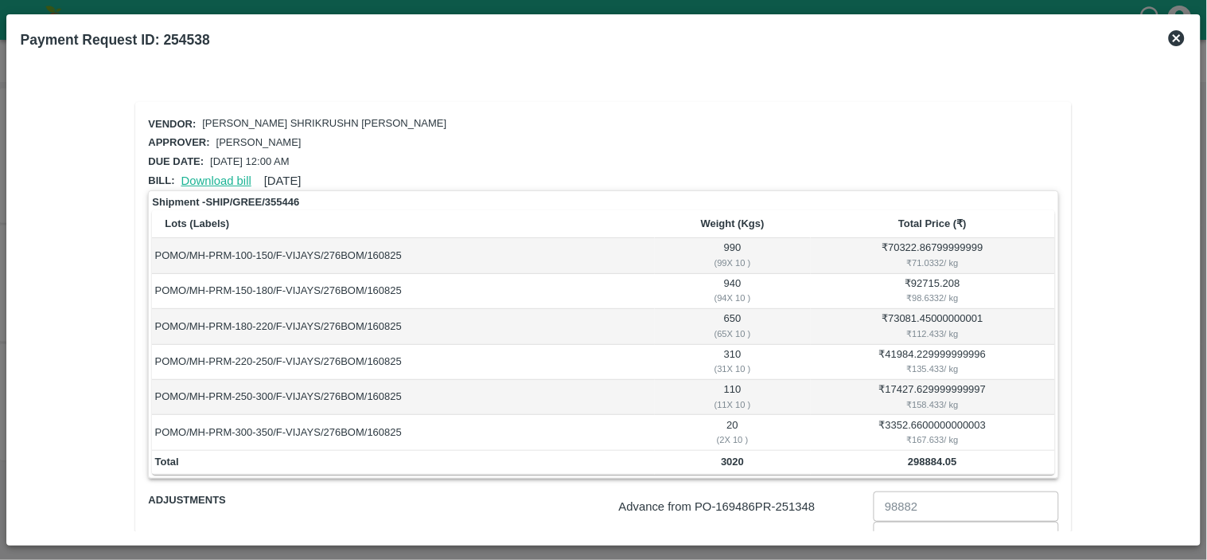
click at [203, 177] on link "Download bill" at bounding box center [216, 180] width 70 height 13
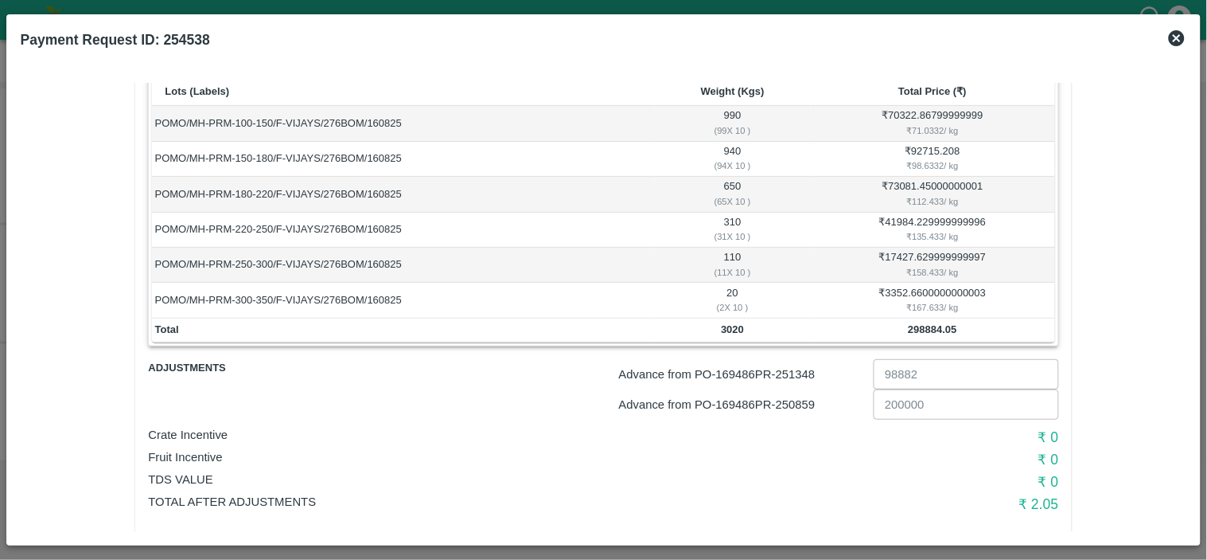
scroll to position [138, 0]
